Goal: Task Accomplishment & Management: Manage account settings

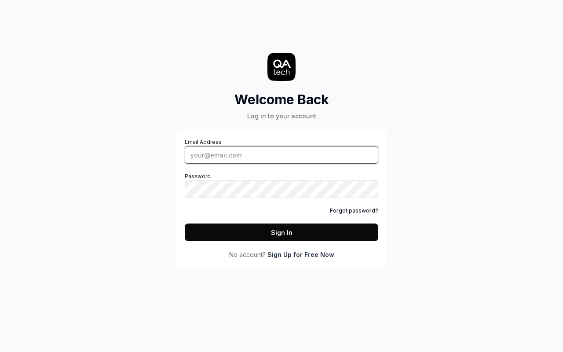
click at [281, 155] on input "Email Address" at bounding box center [281, 155] width 193 height 18
type input "[EMAIL_ADDRESS][DOMAIN_NAME]"
click at [281, 232] on button "Sign In" at bounding box center [281, 232] width 193 height 18
